Goal: Check status: Check status

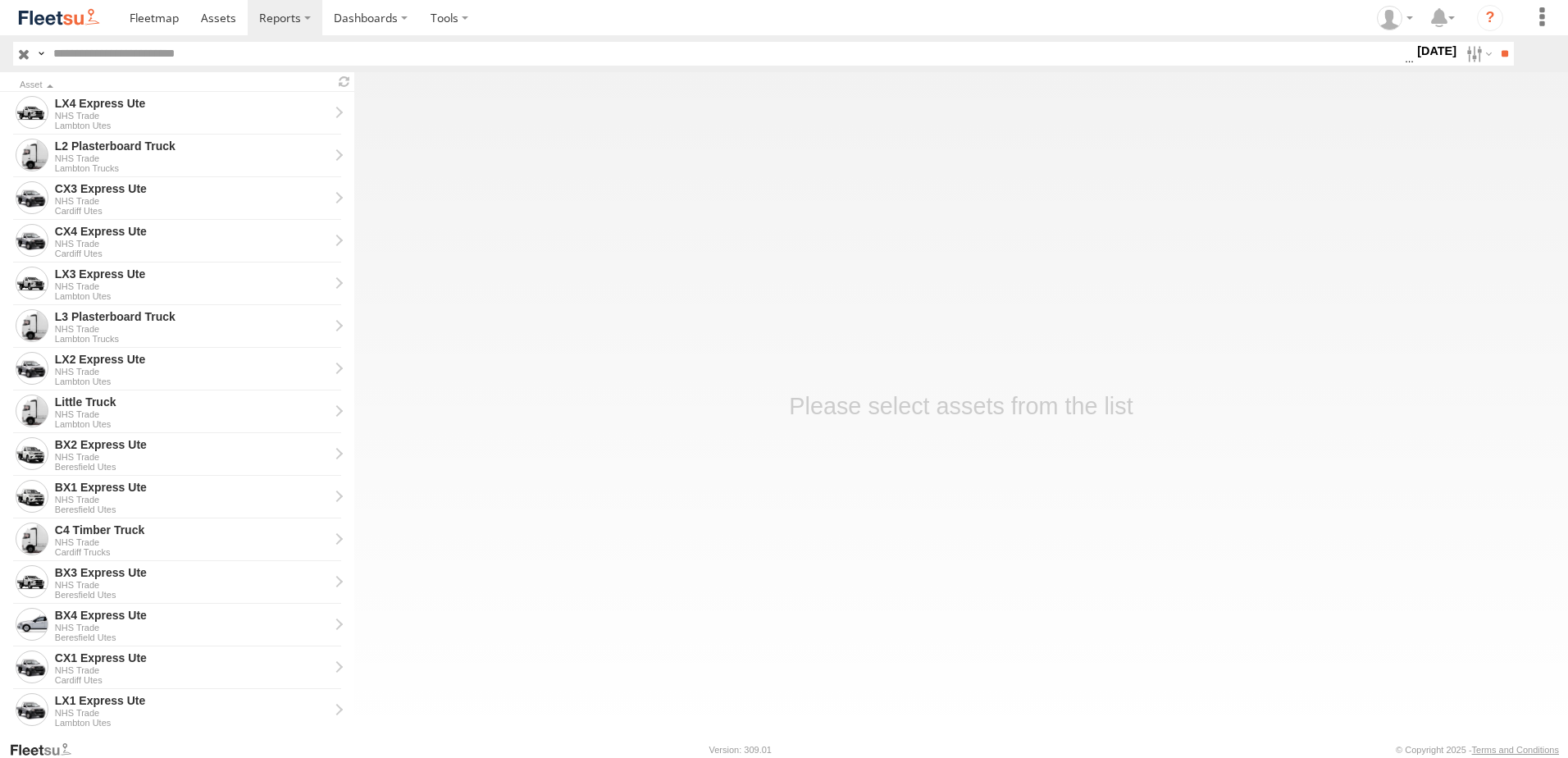
scroll to position [246, 0]
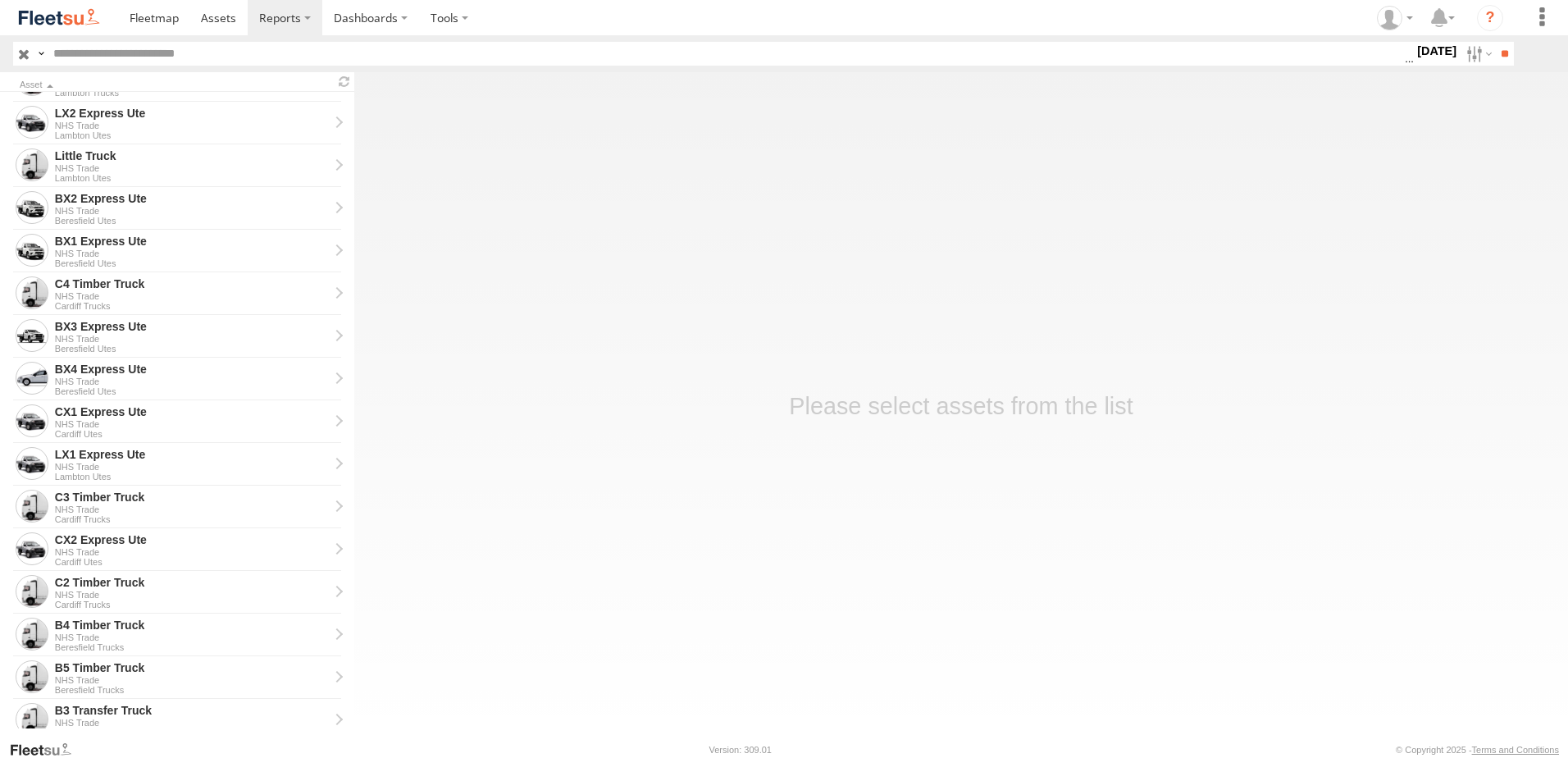
click at [1422, 48] on label "[DATE]" at bounding box center [1436, 51] width 46 height 18
drag, startPoint x: 1503, startPoint y: 57, endPoint x: 1005, endPoint y: 138, distance: 504.5
click at [1501, 58] on input "**" at bounding box center [1504, 54] width 19 height 24
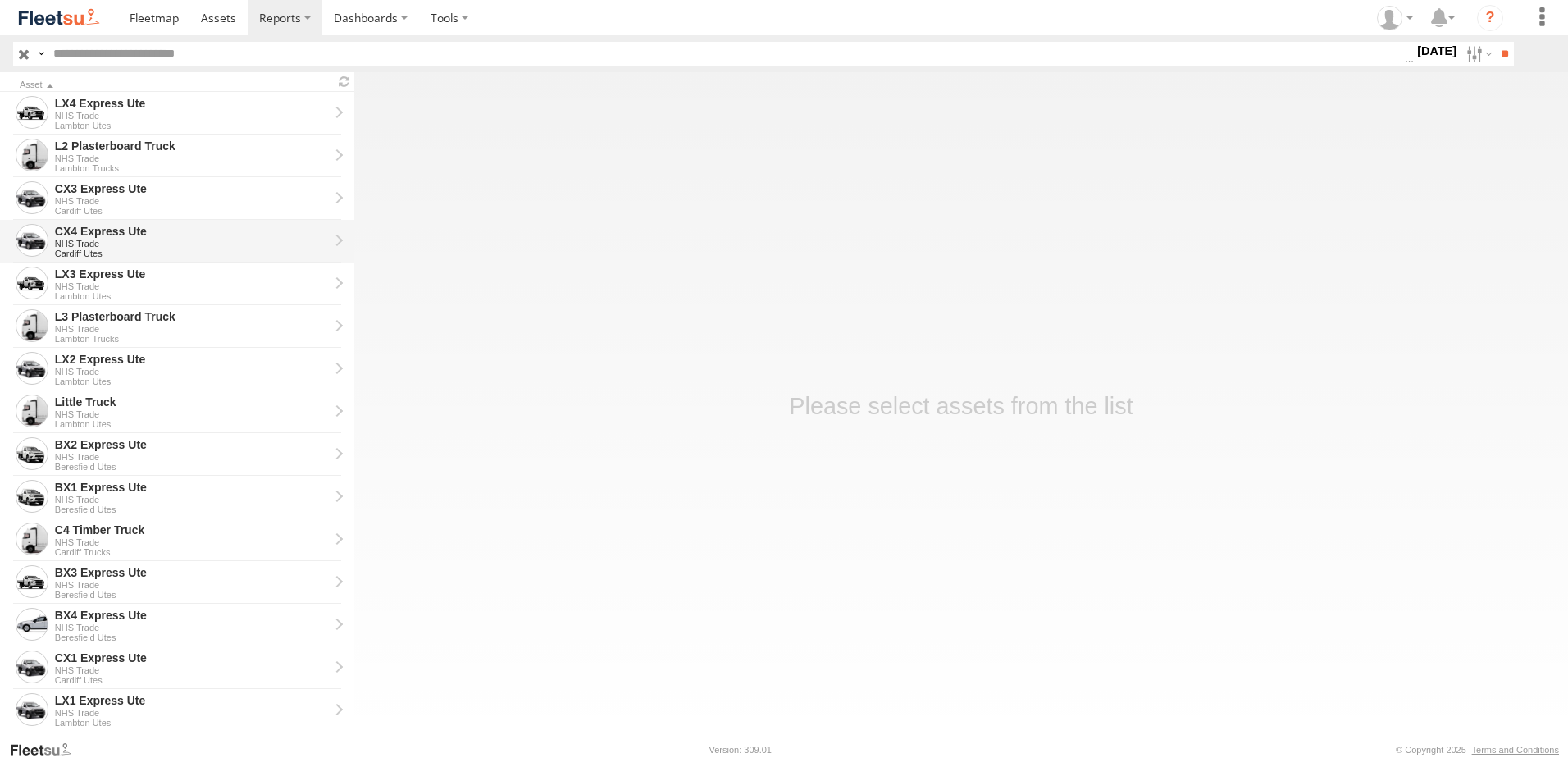
click at [92, 236] on div "CX4 Express Ute" at bounding box center [192, 231] width 274 height 15
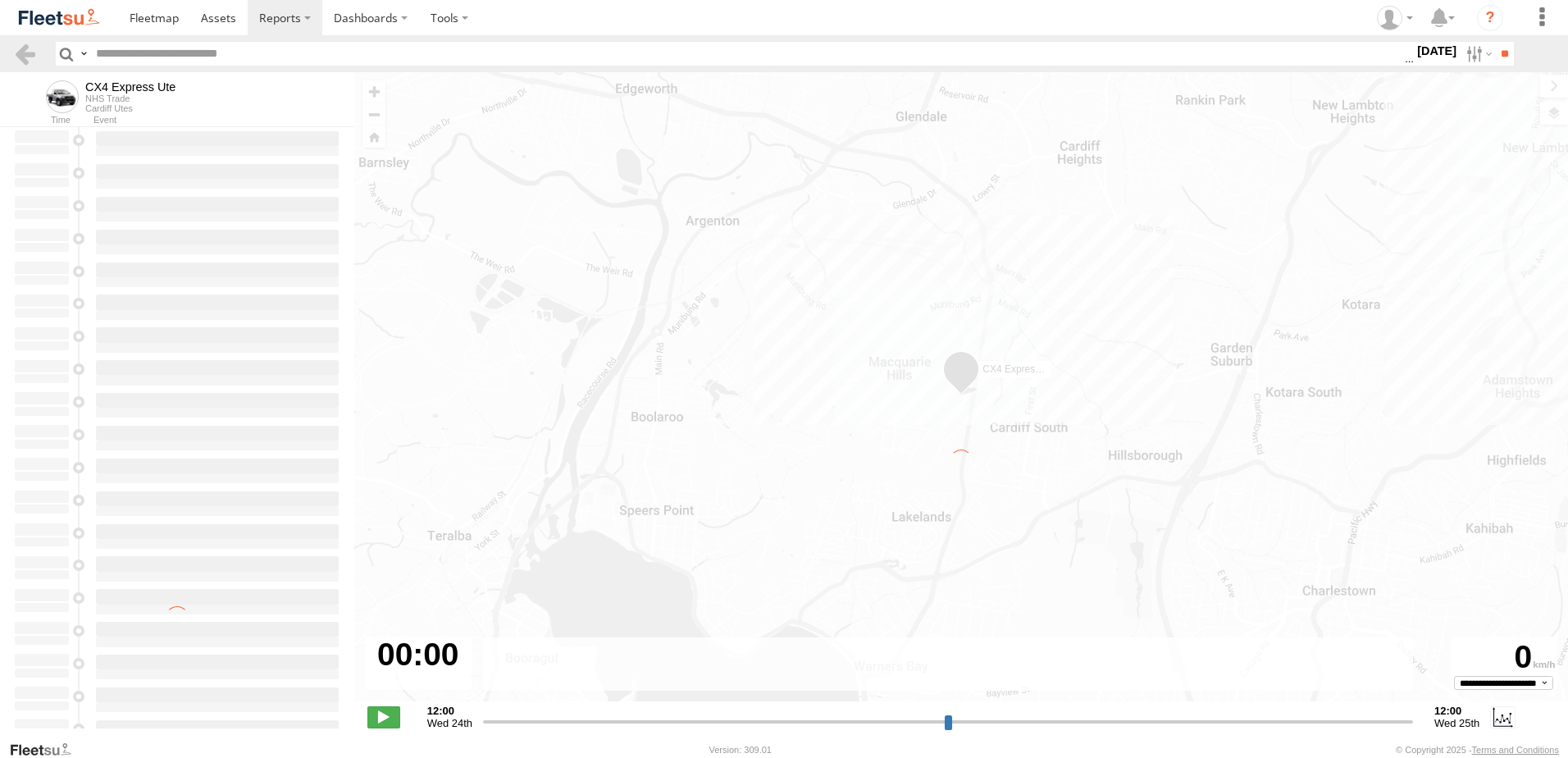
type input "**********"
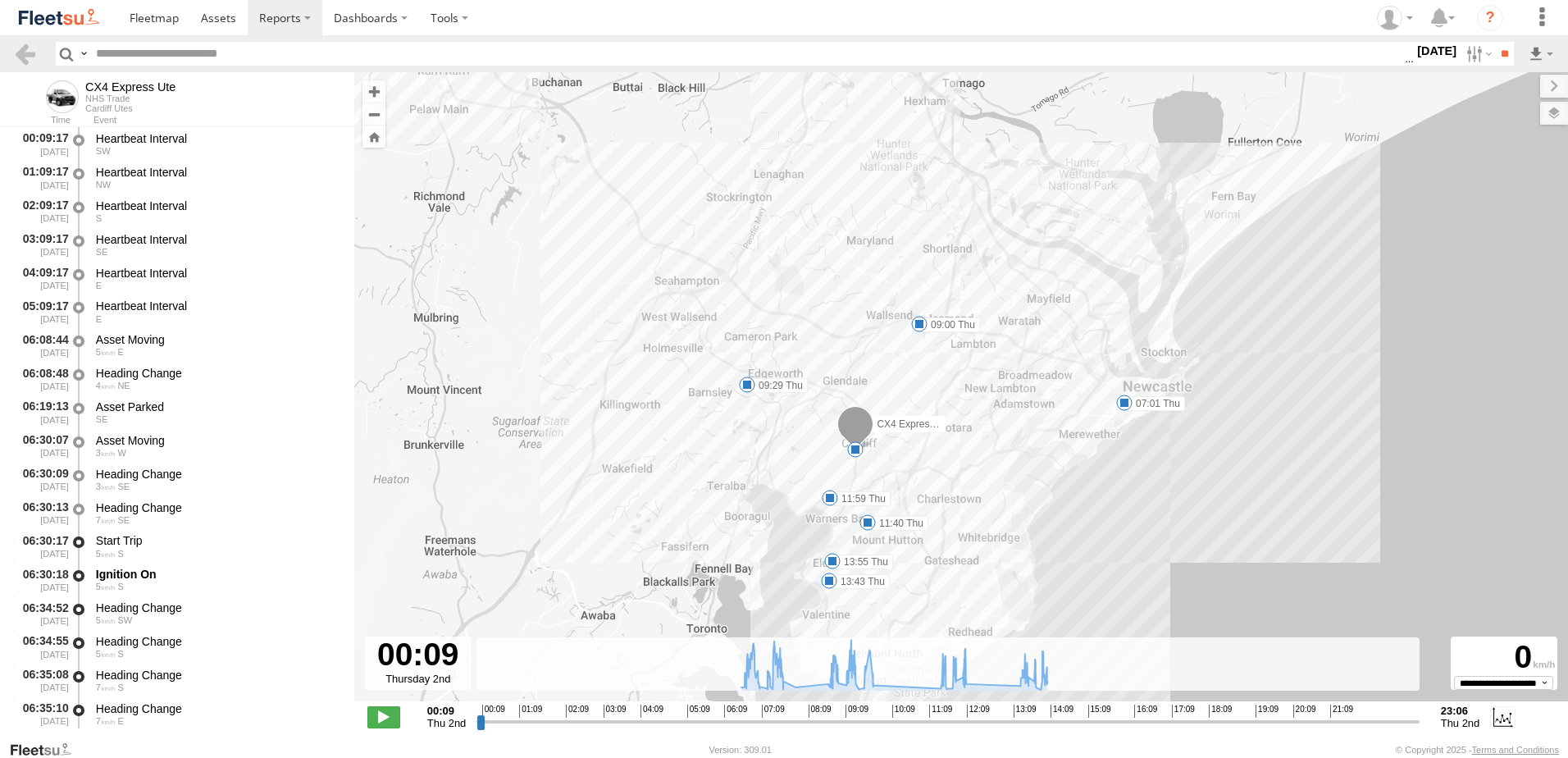
click at [852, 560] on label "13:55 Thu" at bounding box center [863, 561] width 61 height 15
click at [848, 587] on label "13:43 Thu" at bounding box center [859, 581] width 61 height 15
click at [27, 44] on link at bounding box center [25, 54] width 24 height 24
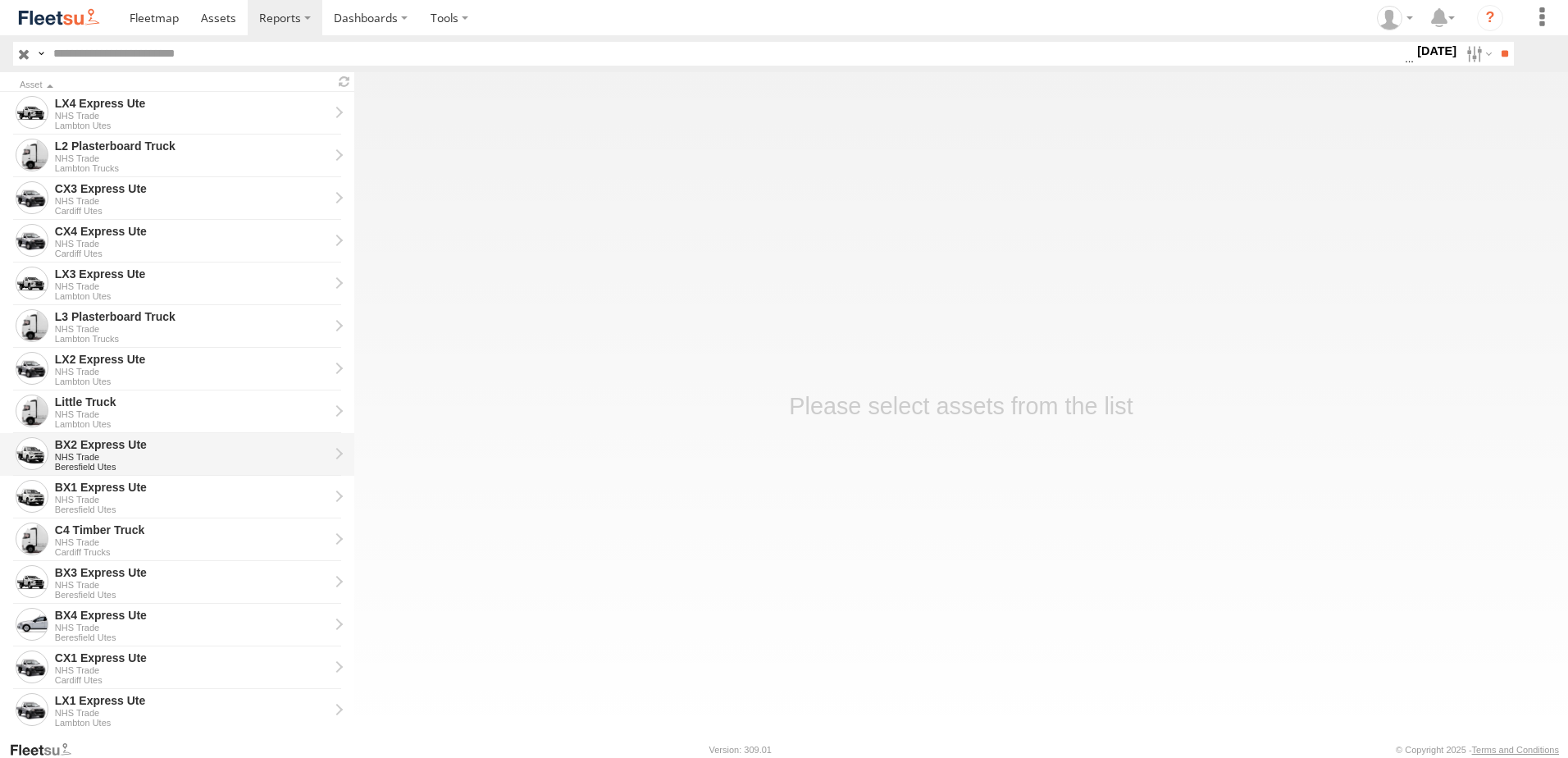
scroll to position [328, 0]
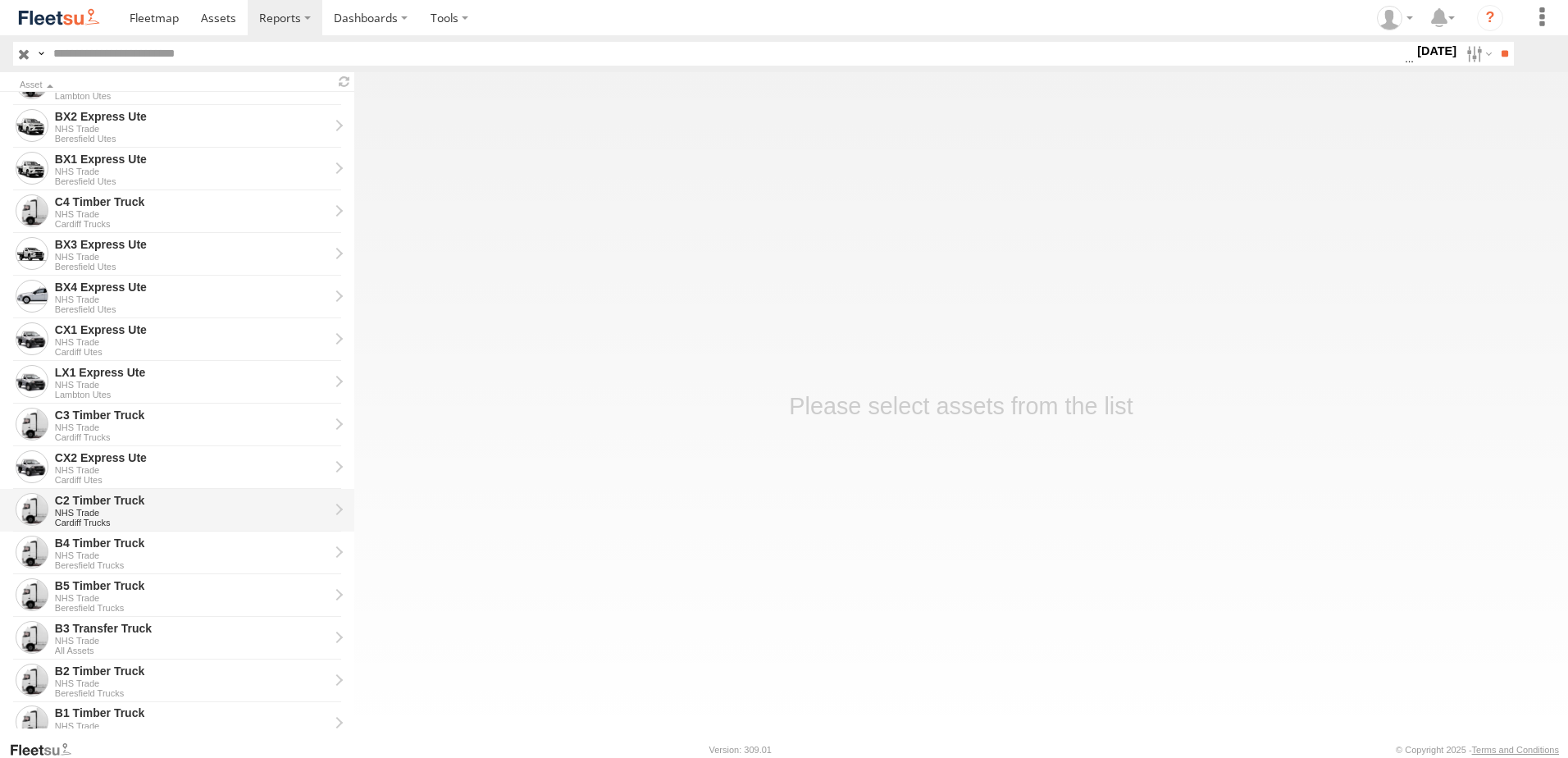
click at [99, 508] on div "NHS Trade" at bounding box center [192, 512] width 274 height 9
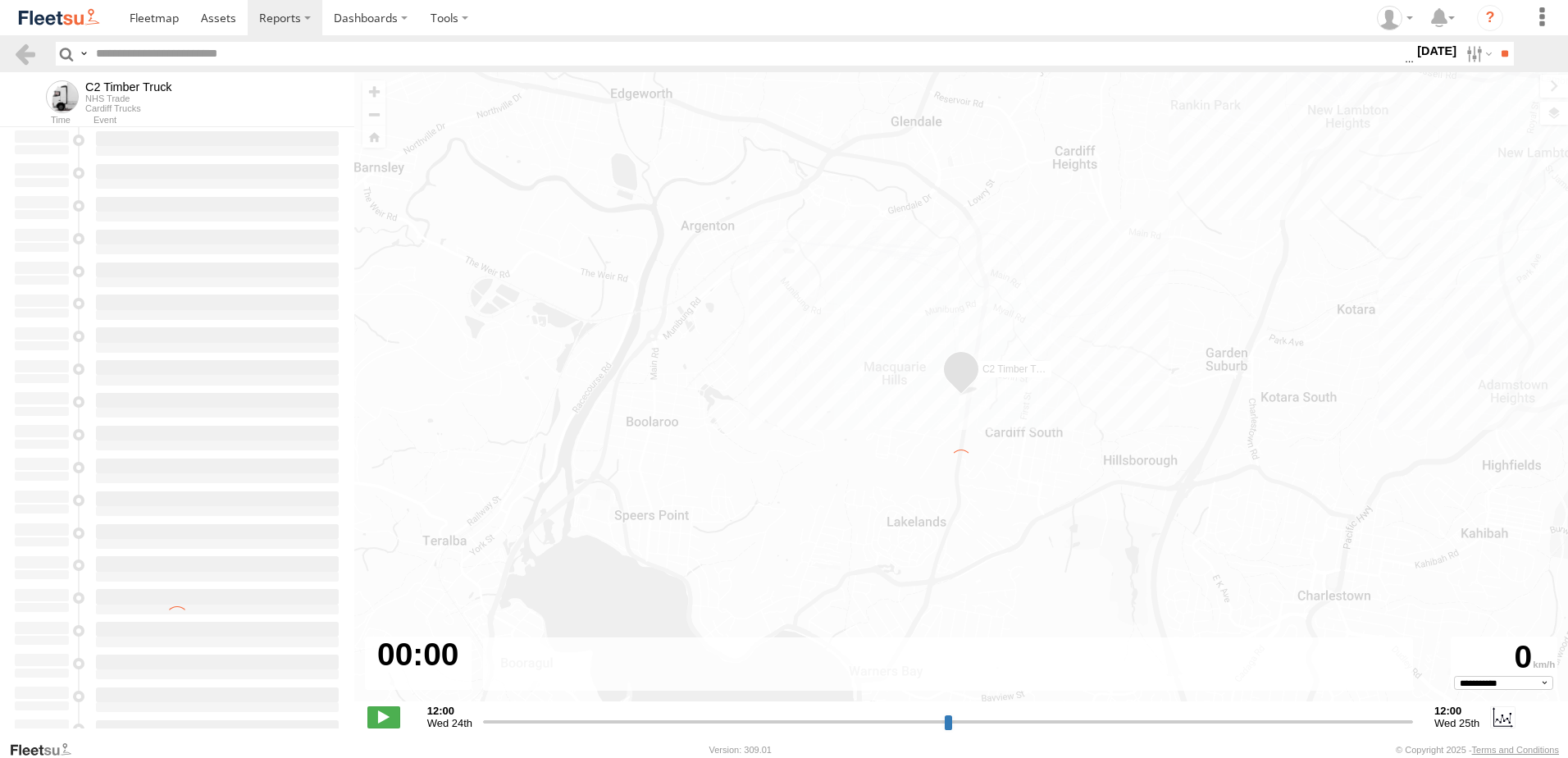
type input "**********"
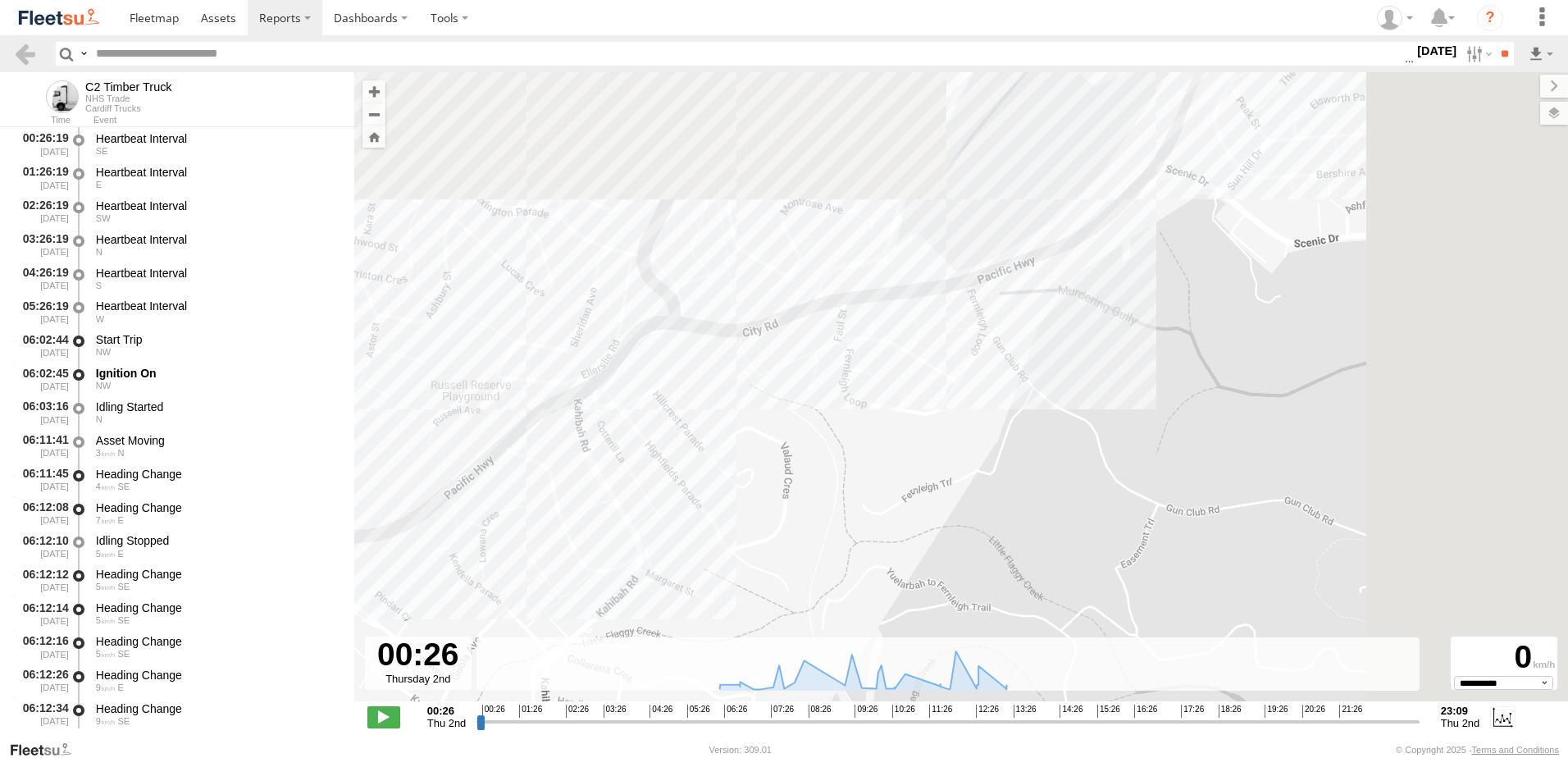
drag, startPoint x: 1020, startPoint y: 247, endPoint x: 729, endPoint y: 467, distance: 364.8
click at [729, 472] on div "C2 Timber Truck 06:54 Thu 09:17 Thu 10:52 Thu 11:36 Thu 11:36 Thu 12:00 Thu" at bounding box center [961, 395] width 1214 height 646
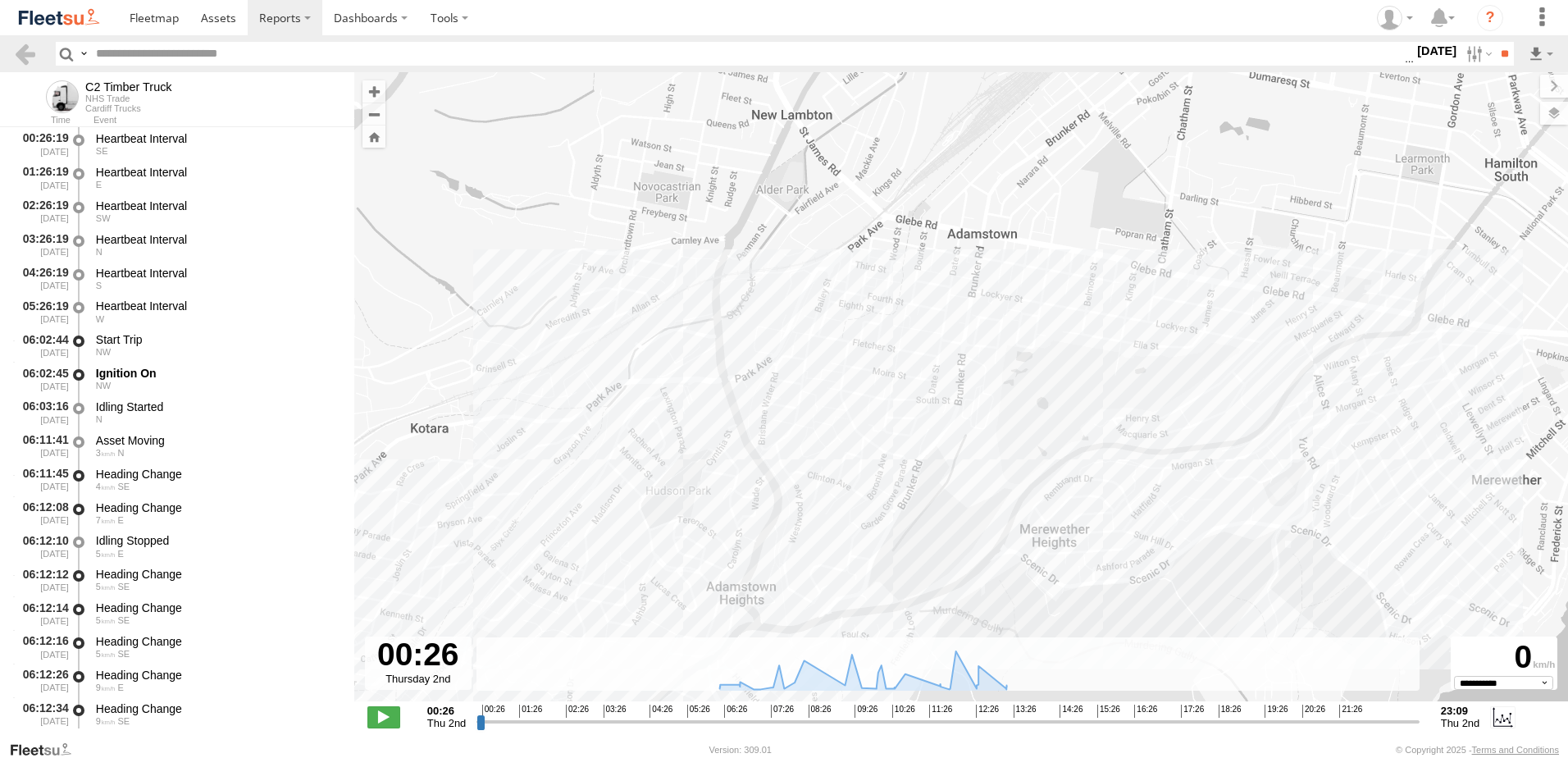
drag, startPoint x: 898, startPoint y: 116, endPoint x: 881, endPoint y: 317, distance: 201.7
click at [881, 317] on div "C2 Timber Truck 06:54 Thu 09:17 Thu 10:52 Thu 11:36 Thu 11:36 Thu 12:00 Thu" at bounding box center [961, 395] width 1214 height 646
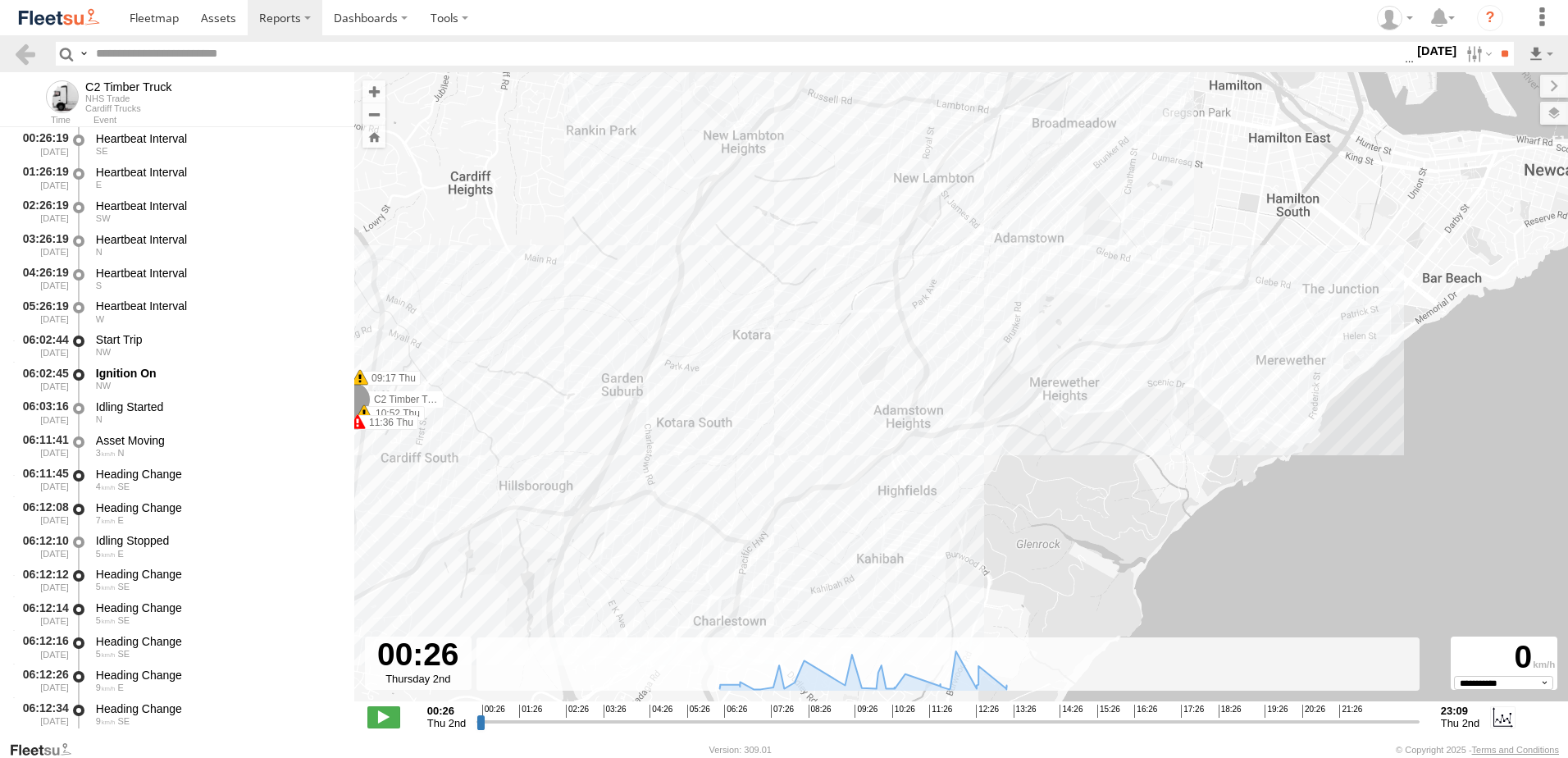
drag, startPoint x: 746, startPoint y: 450, endPoint x: 866, endPoint y: 388, distance: 135.1
click at [866, 388] on div "C2 Timber Truck 06:54 Thu 09:17 Thu 10:52 Thu 11:36 Thu 11:36 Thu 12:00 Thu" at bounding box center [961, 395] width 1214 height 646
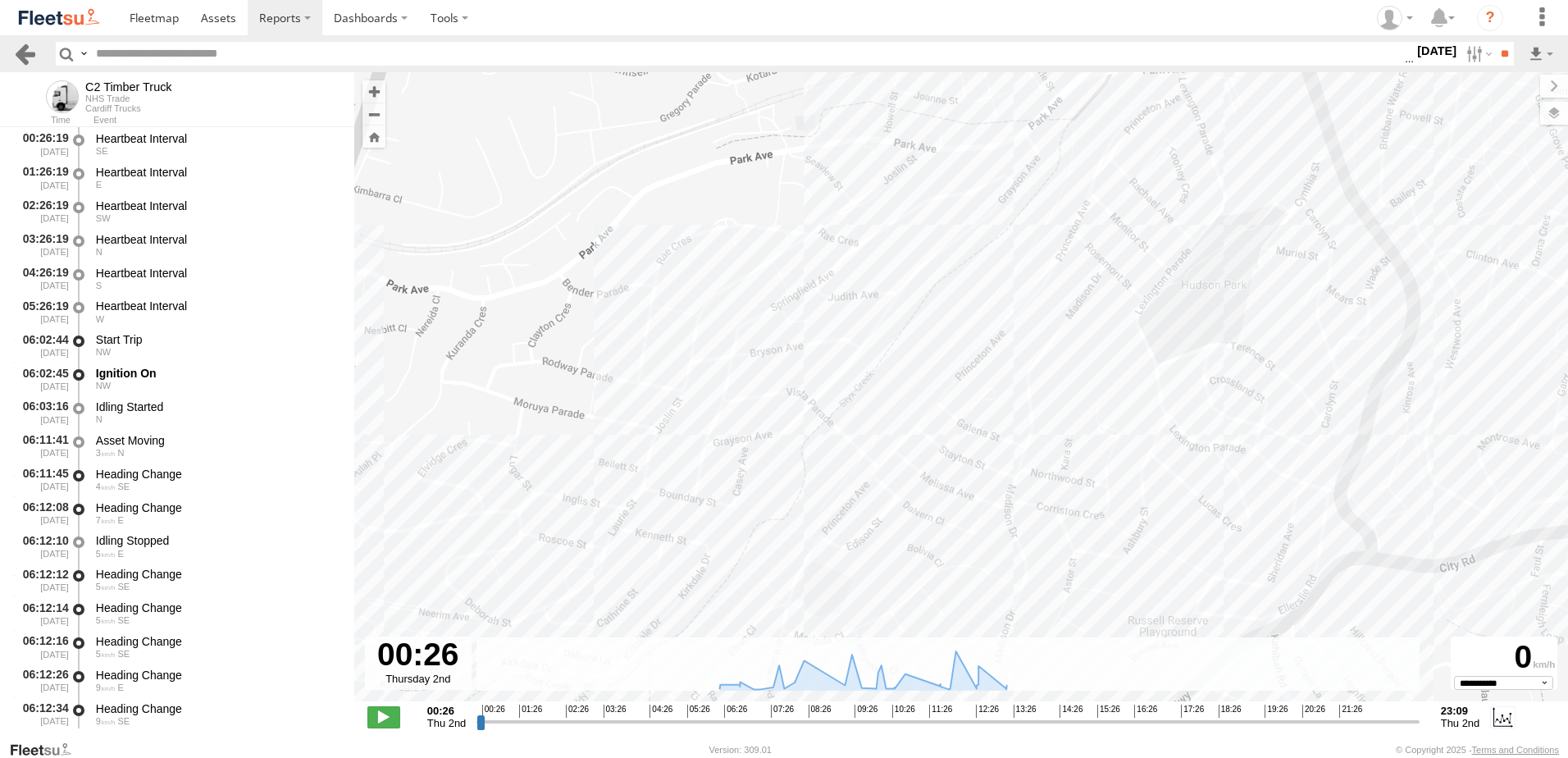
click at [28, 48] on link at bounding box center [25, 54] width 24 height 24
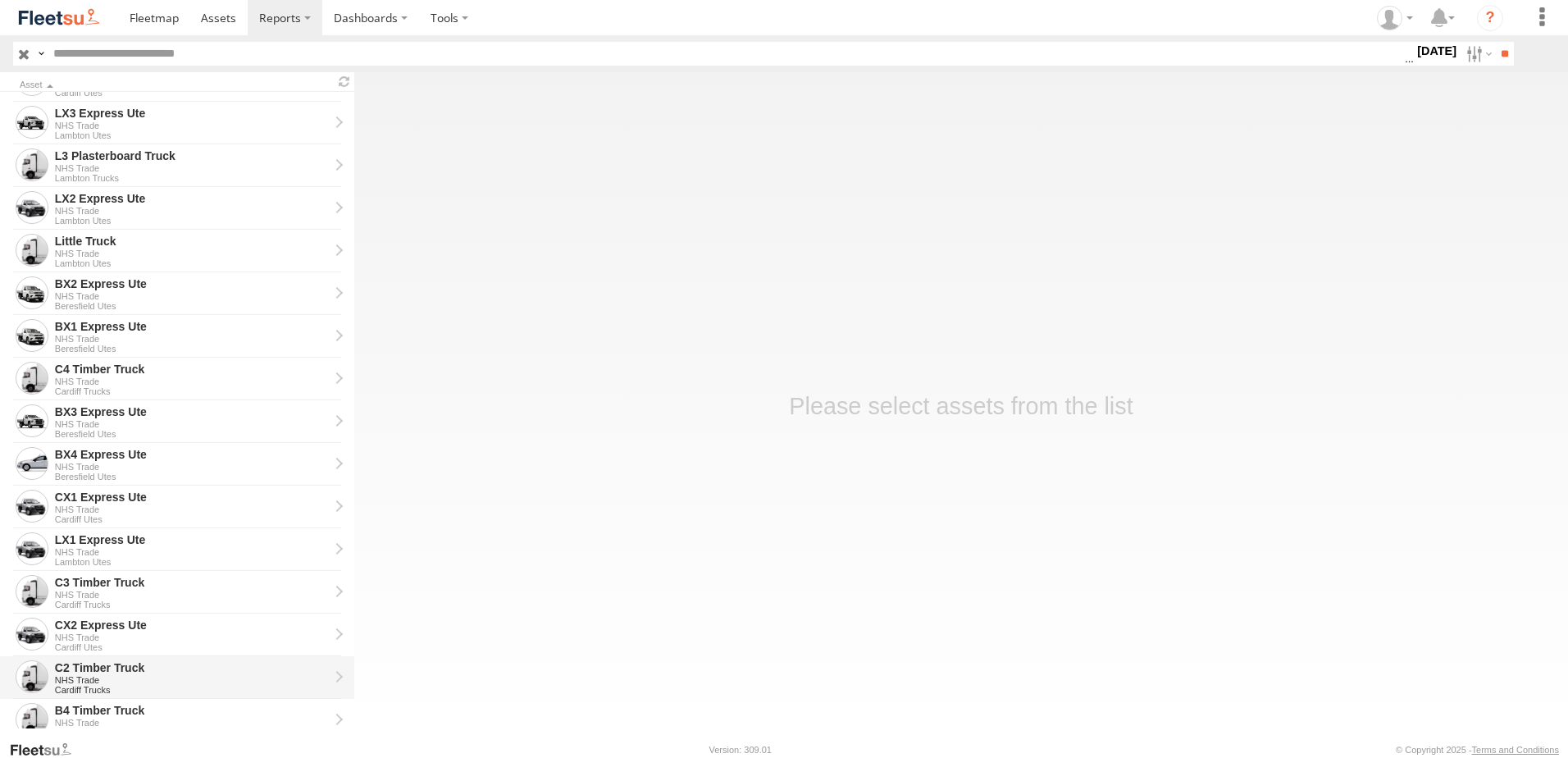
scroll to position [328, 0]
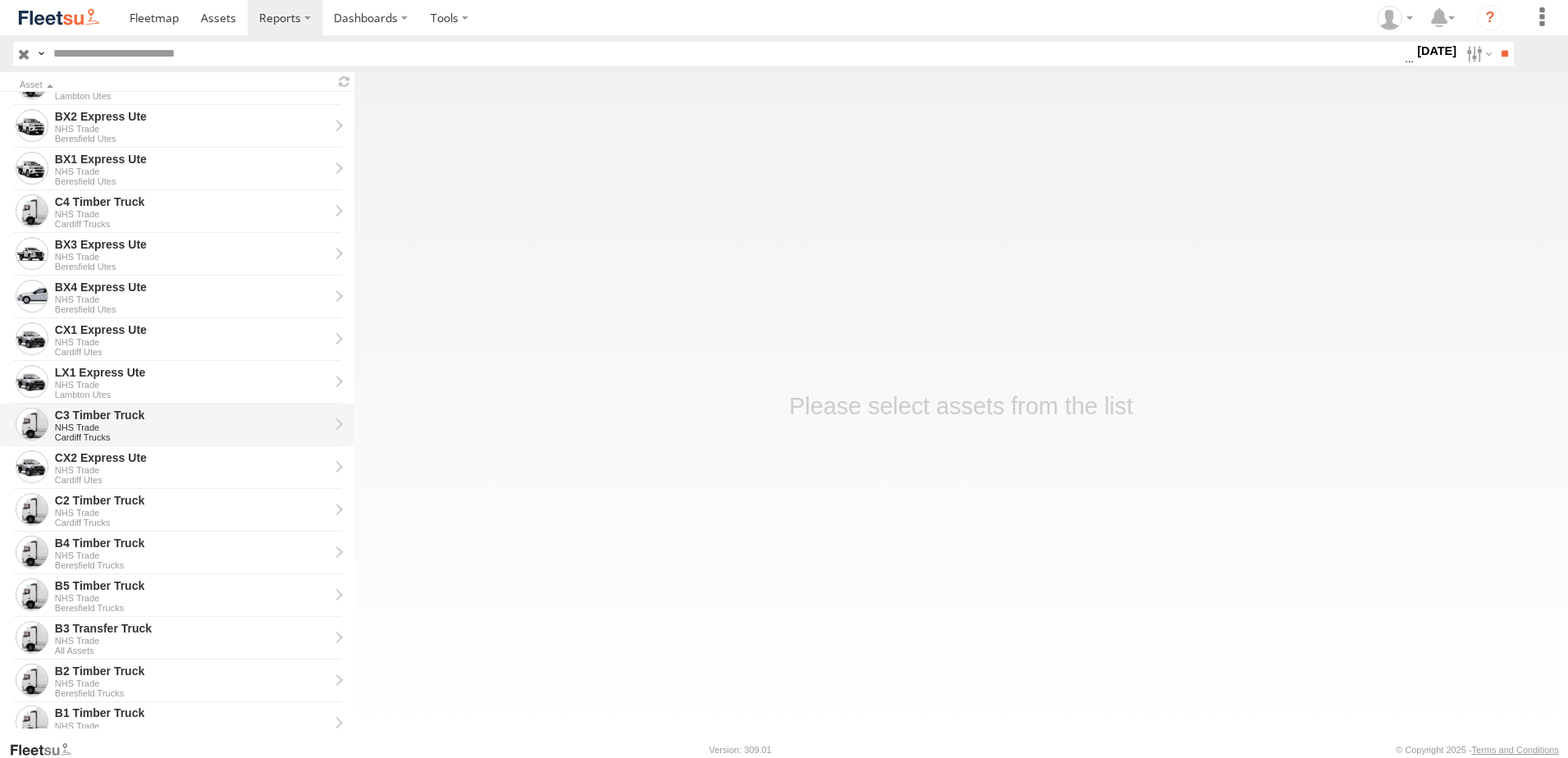
click at [93, 413] on div "C3 Timber Truck" at bounding box center [192, 415] width 274 height 15
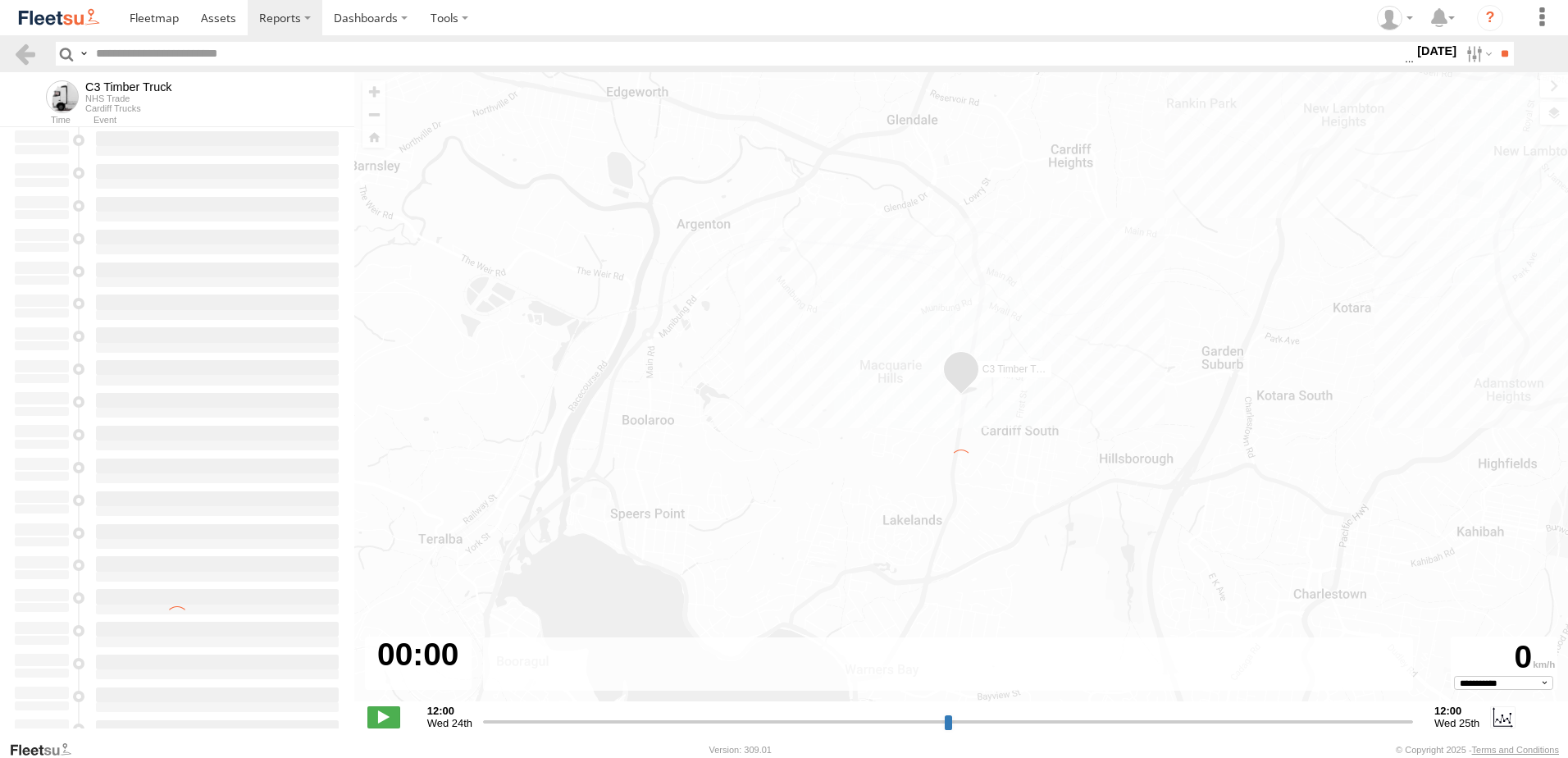
type input "**********"
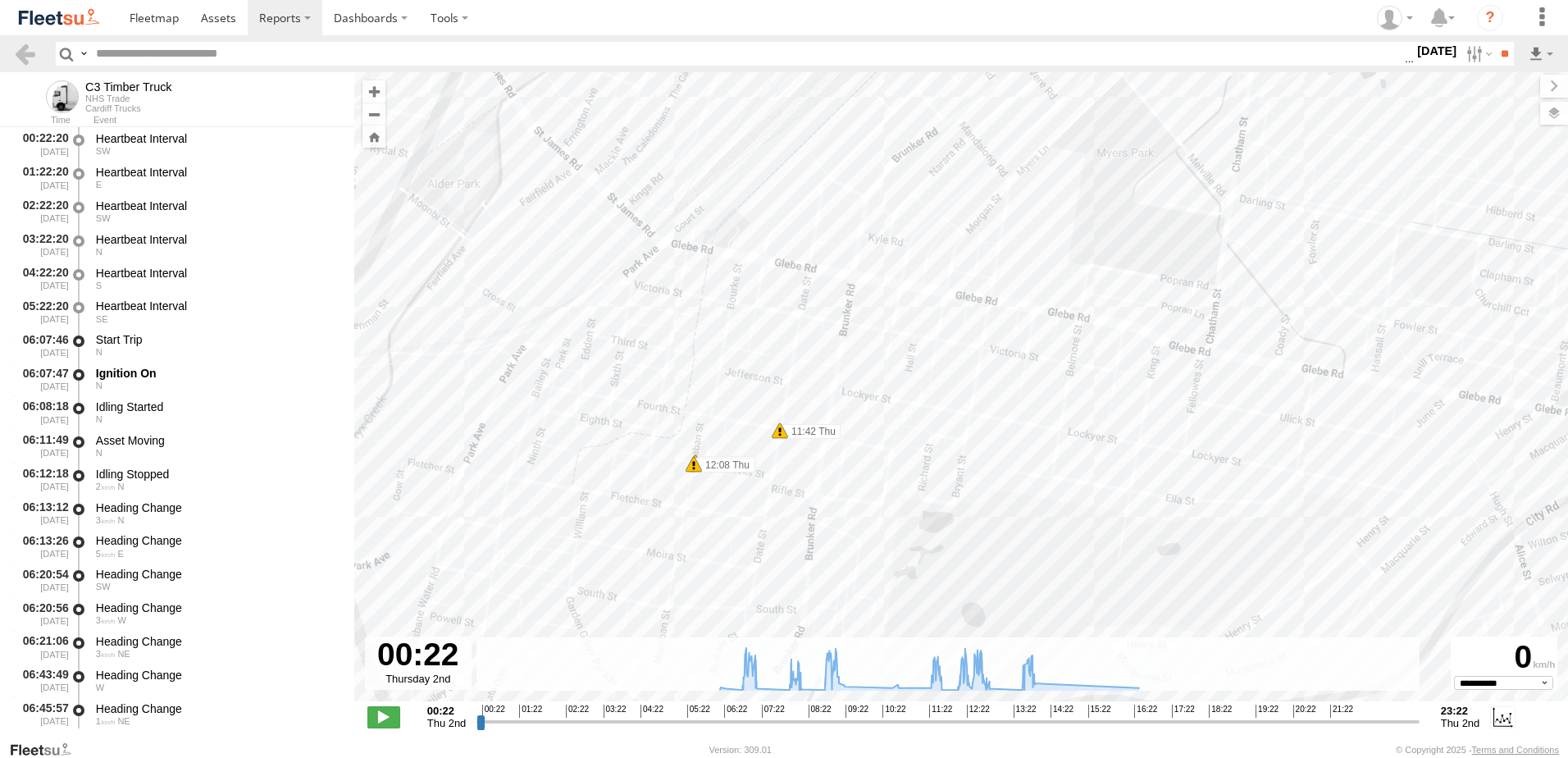
drag, startPoint x: 866, startPoint y: 431, endPoint x: 839, endPoint y: 322, distance: 112.3
click at [839, 322] on div "C3 Timber Truck 07:01 Thu 07:10 Thu 08:14 Thu 08:14 Thu 08:14 Thu 09:04 Thu 09:…" at bounding box center [961, 395] width 1214 height 646
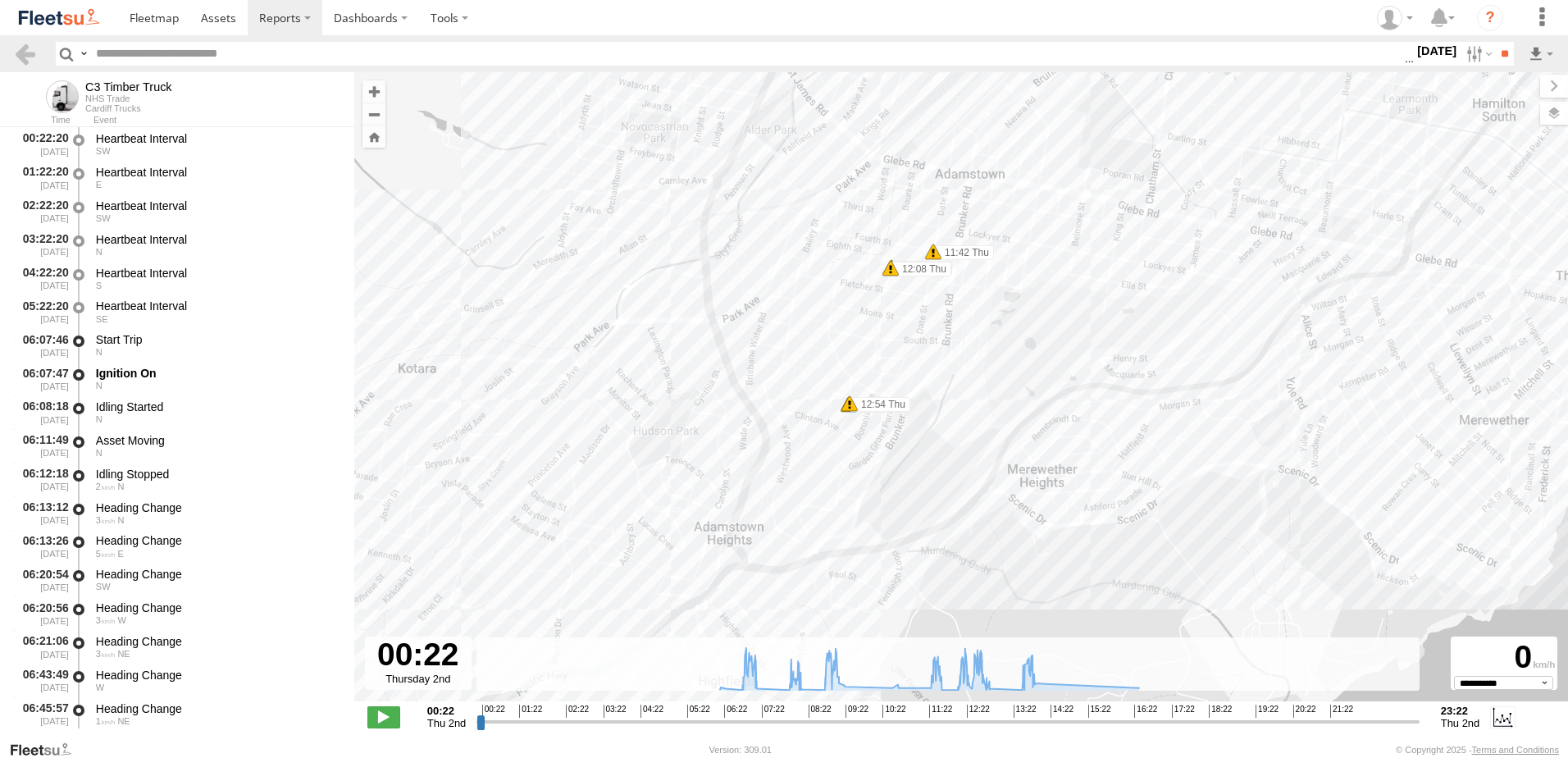
drag, startPoint x: 845, startPoint y: 545, endPoint x: 938, endPoint y: 401, distance: 171.4
click at [938, 401] on div "C3 Timber Truck 07:01 Thu 07:10 Thu 08:14 Thu 08:14 Thu 08:14 Thu 09:04 Thu 09:…" at bounding box center [961, 395] width 1214 height 646
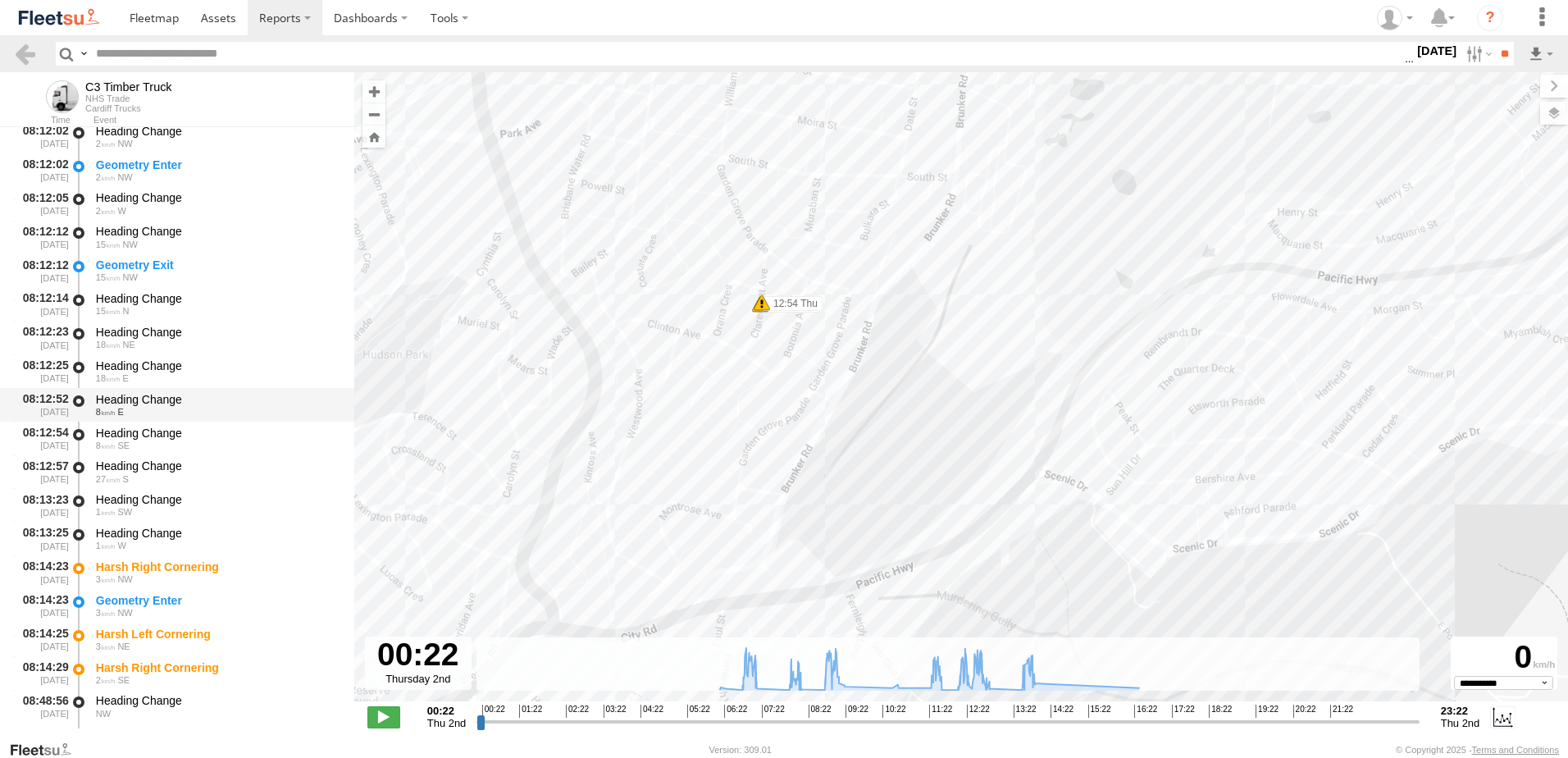
scroll to position [3362, 0]
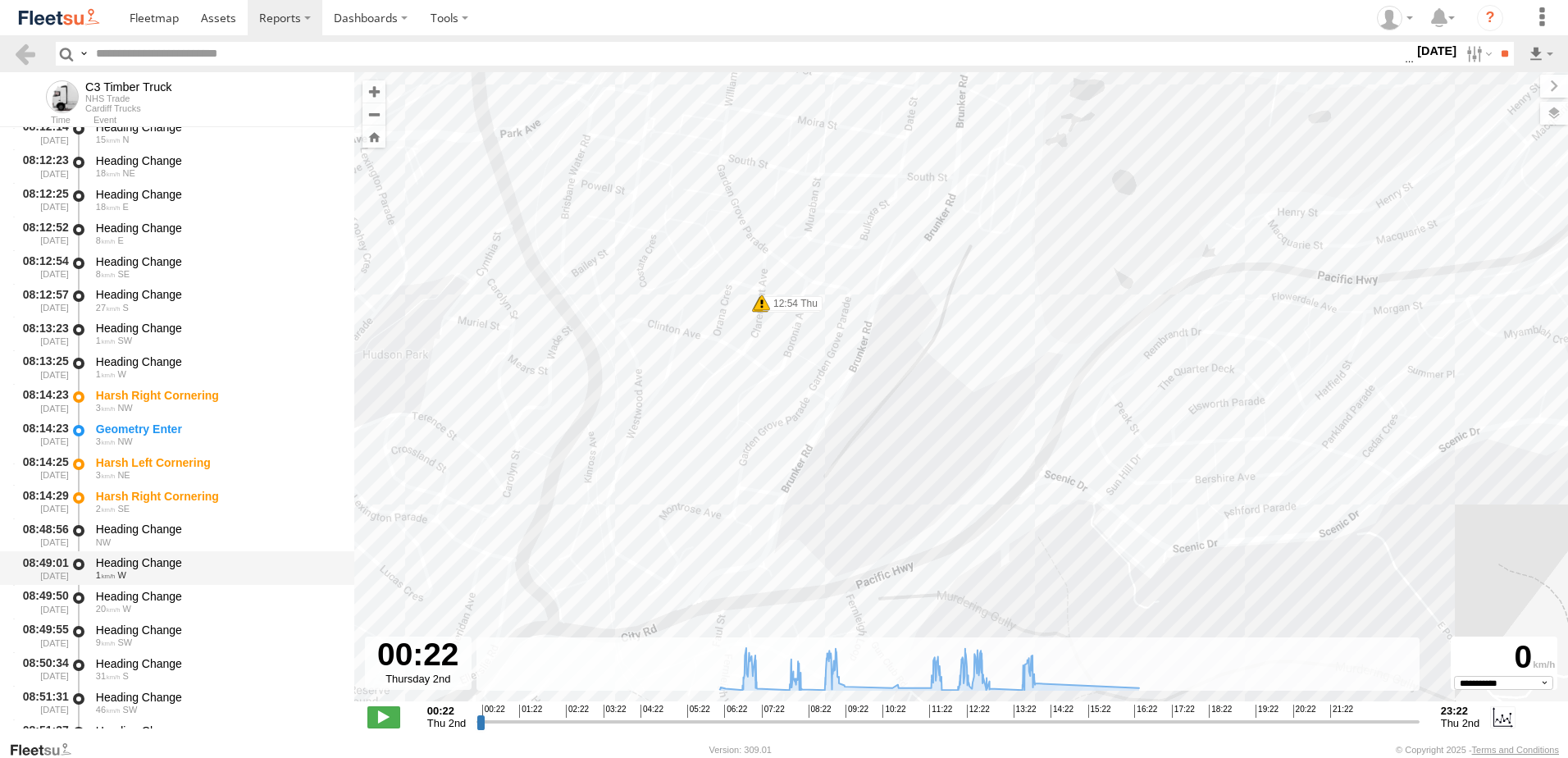
click at [124, 557] on div "Heading Change" at bounding box center [218, 562] width 243 height 15
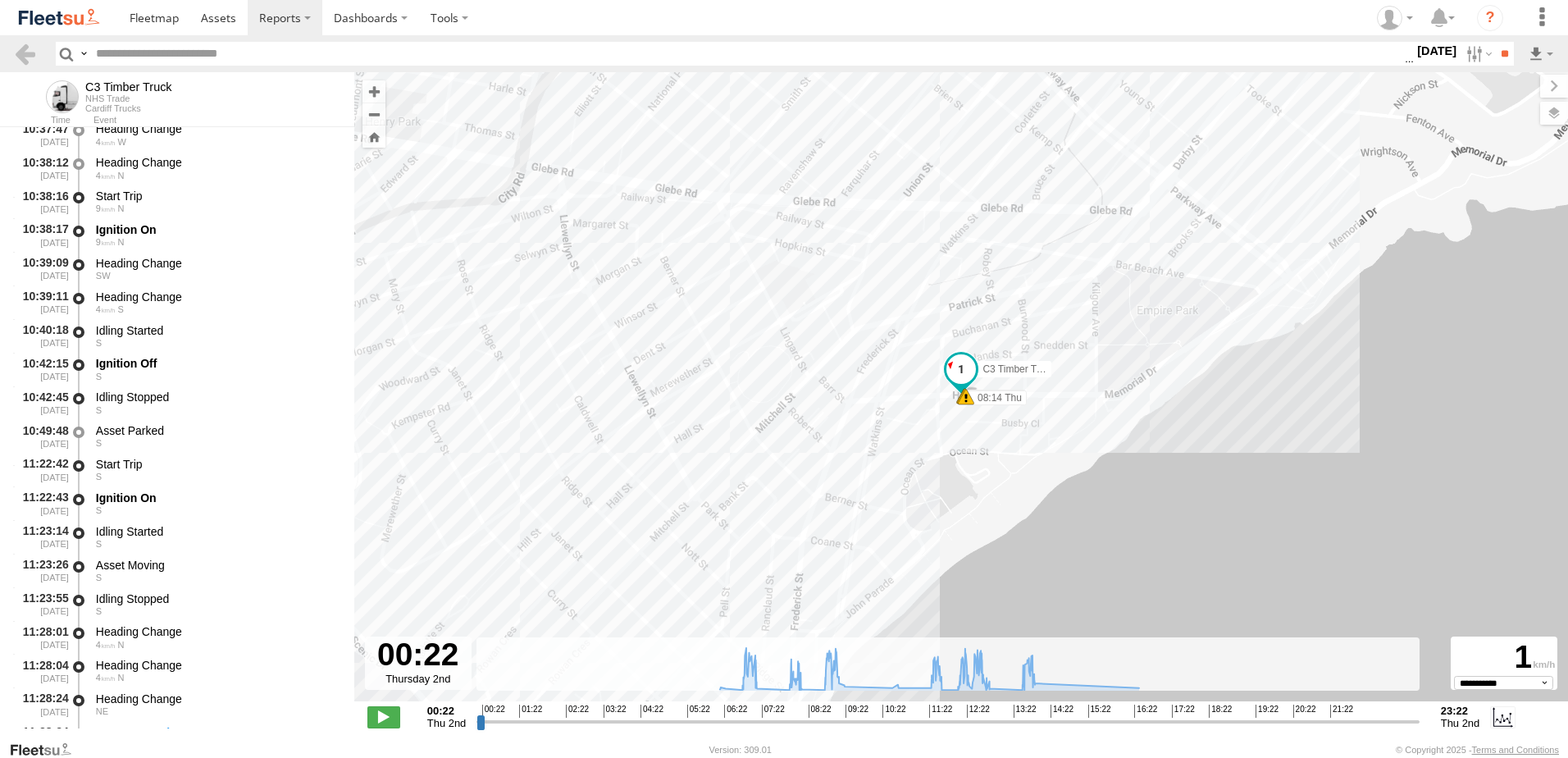
scroll to position [6563, 0]
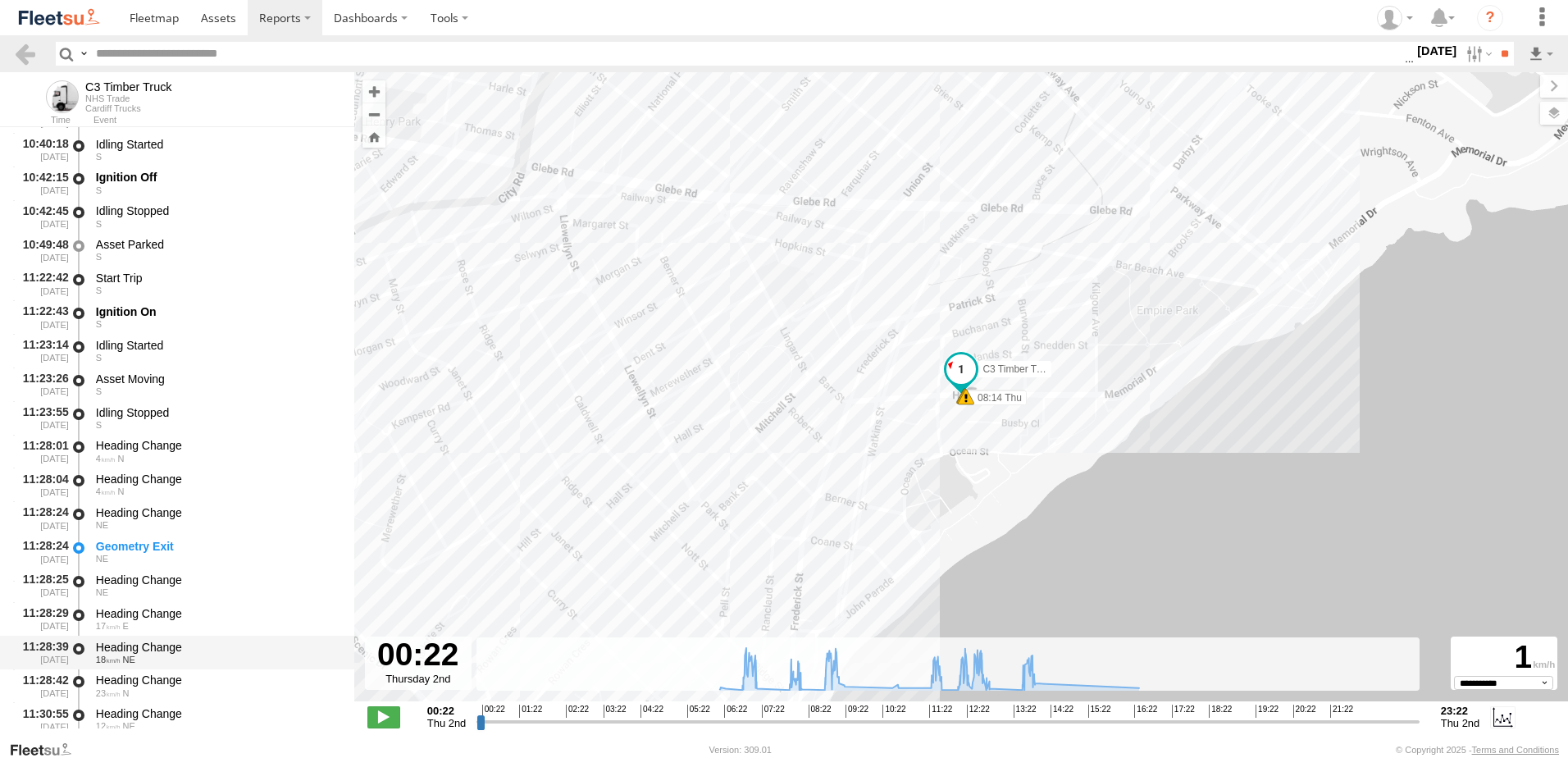
click at [121, 650] on div "Heading Change" at bounding box center [218, 647] width 243 height 15
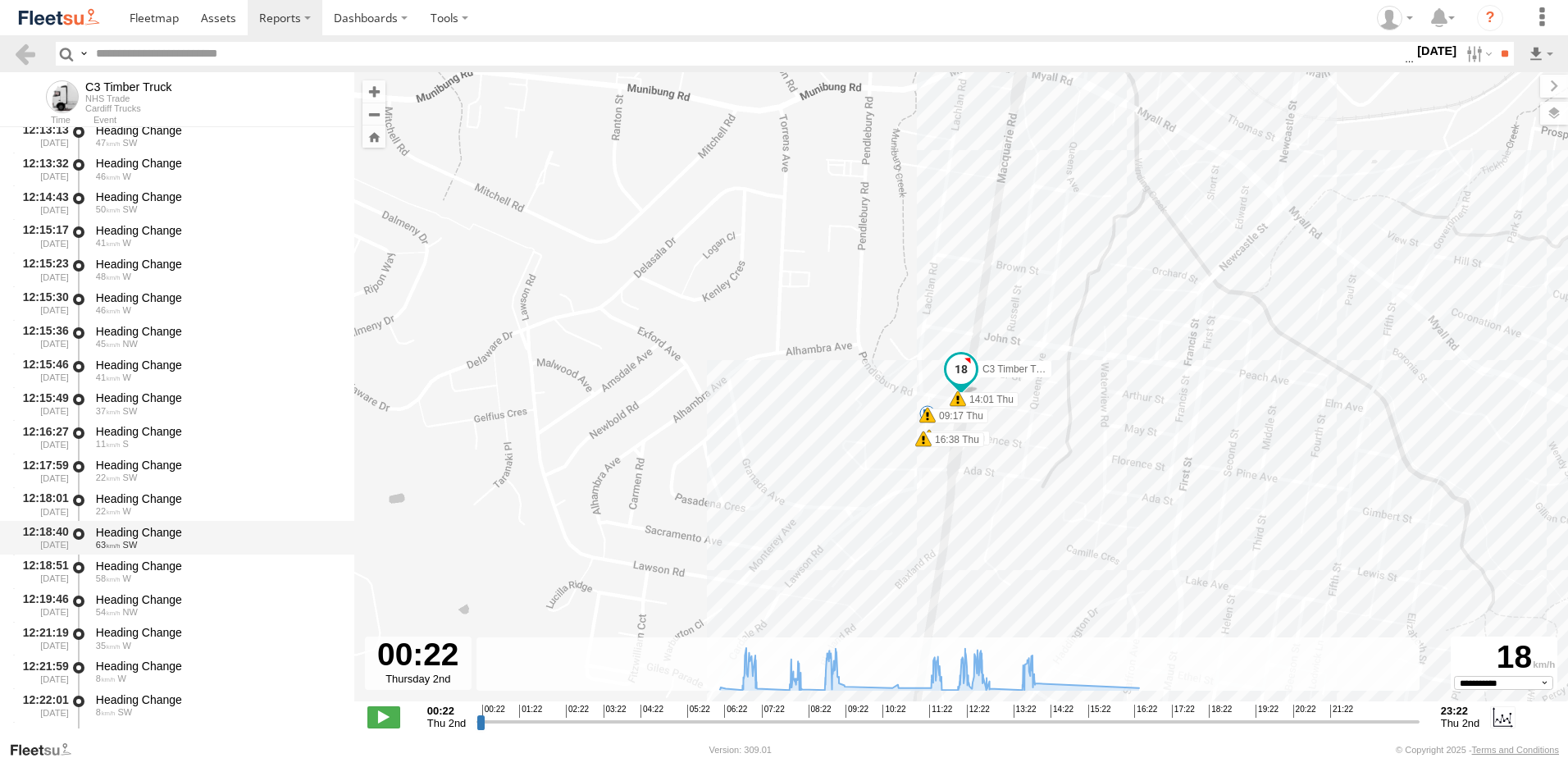
scroll to position [8941, 0]
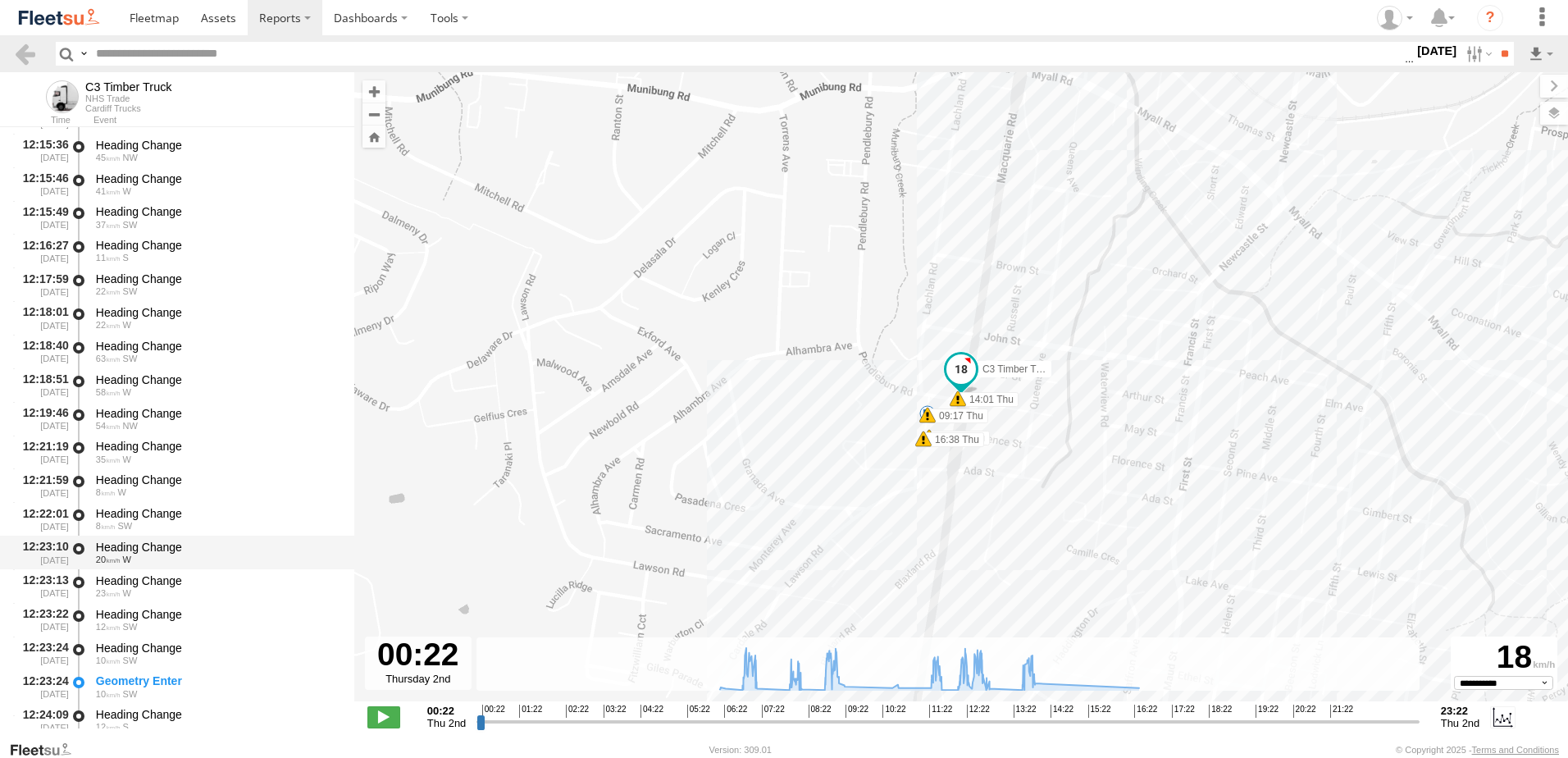
click at [154, 549] on div "Heading Change" at bounding box center [218, 546] width 243 height 15
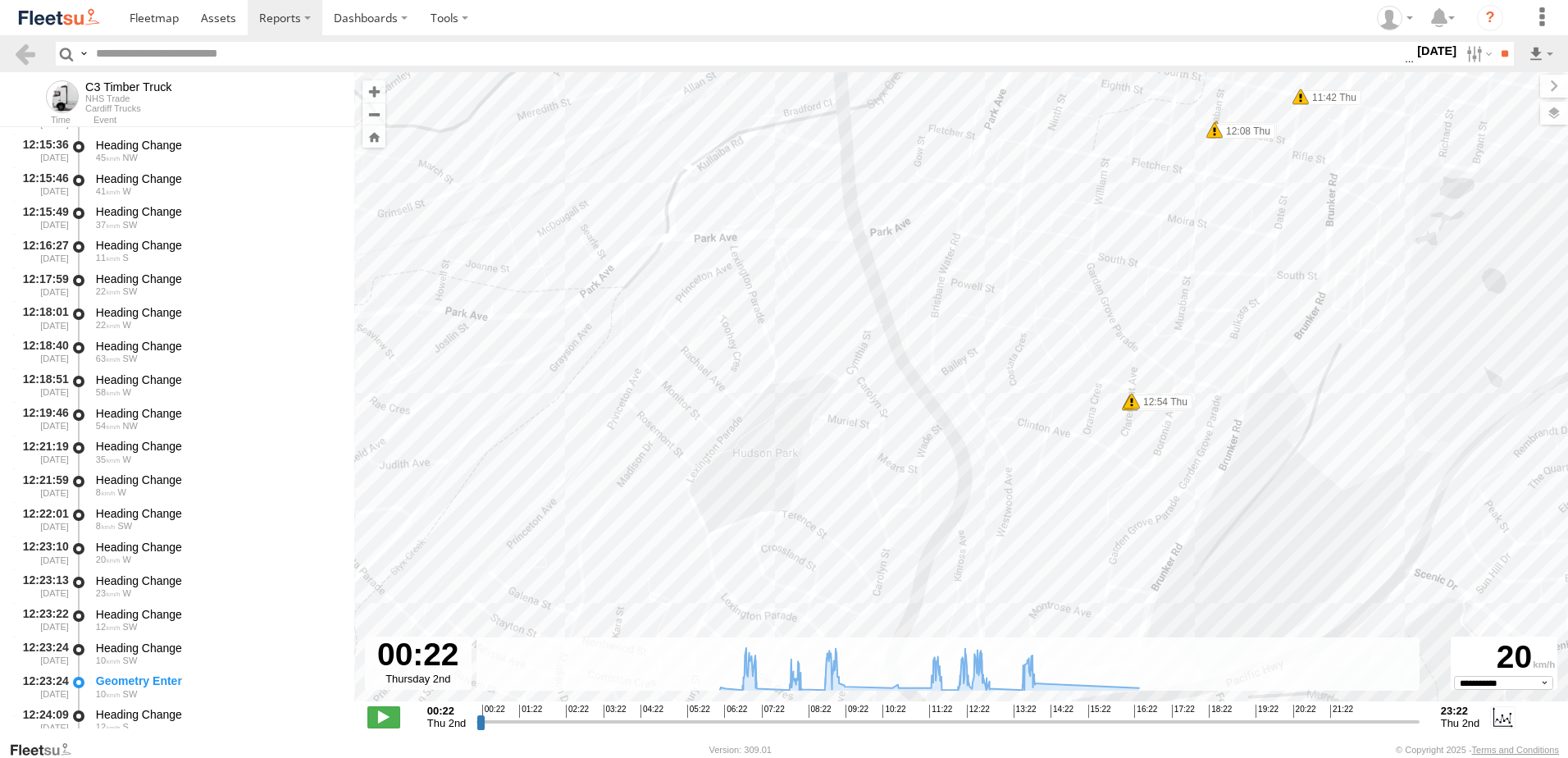
drag, startPoint x: 1359, startPoint y: 293, endPoint x: 1079, endPoint y: 263, distance: 281.6
click at [1080, 267] on div "C3 Timber Truck 07:01 Thu 07:10 Thu 08:14 Thu 08:14 Thu 08:14 Thu 09:04 Thu 09:…" at bounding box center [961, 395] width 1214 height 646
